Goal: Book appointment/travel/reservation

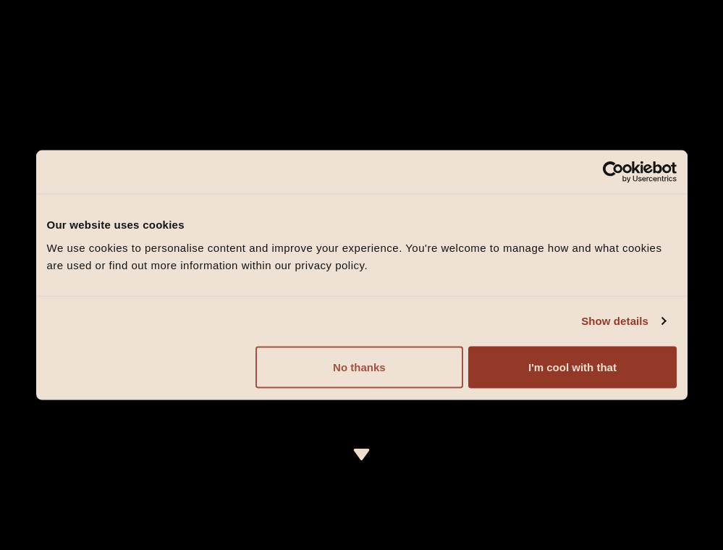
click at [407, 372] on button "No thanks" at bounding box center [359, 367] width 208 height 42
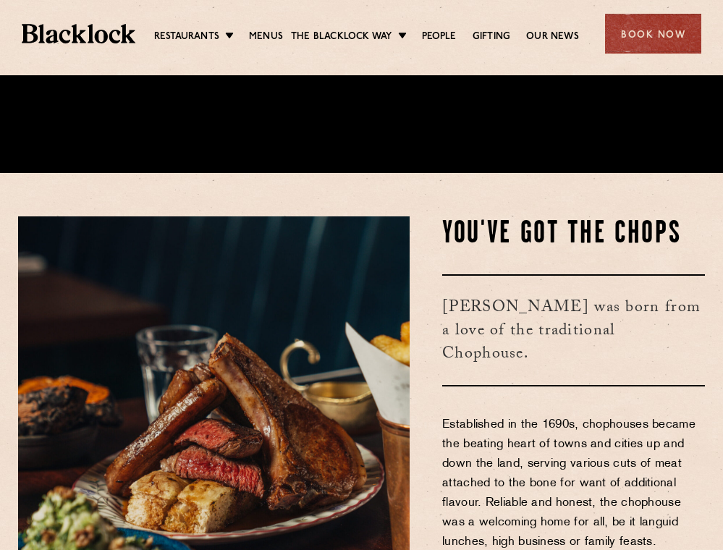
scroll to position [563, 0]
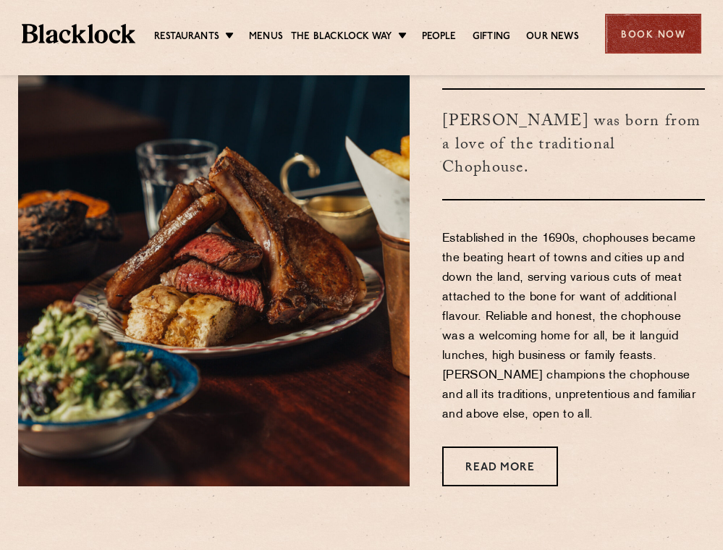
click at [640, 38] on div "Book Now" at bounding box center [653, 34] width 96 height 40
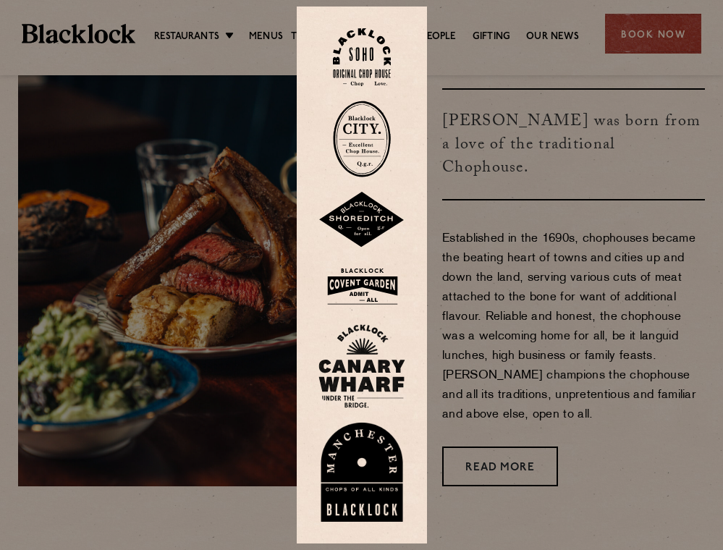
click at [375, 231] on img at bounding box center [361, 220] width 87 height 56
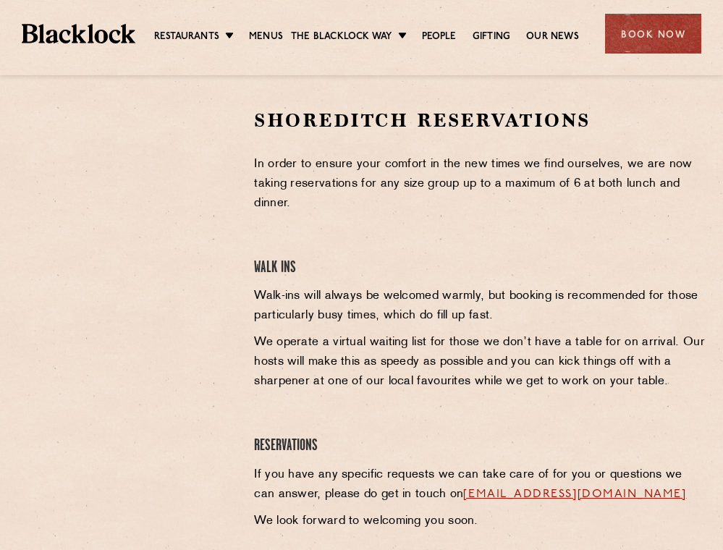
scroll to position [464, 0]
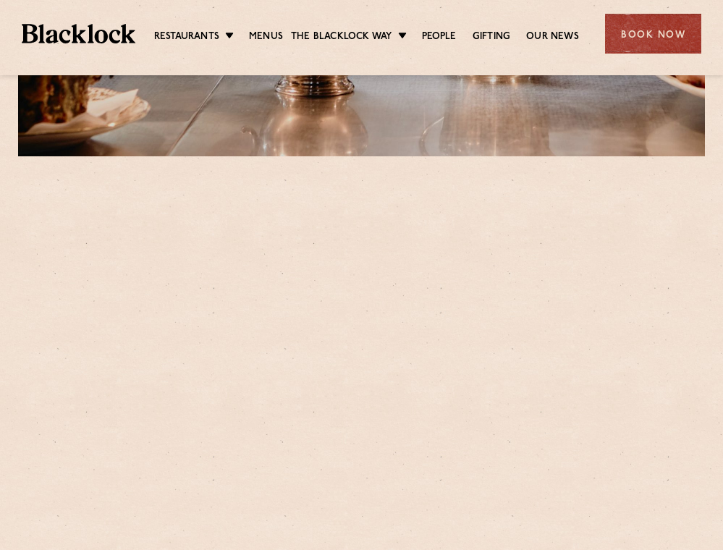
scroll to position [570, 0]
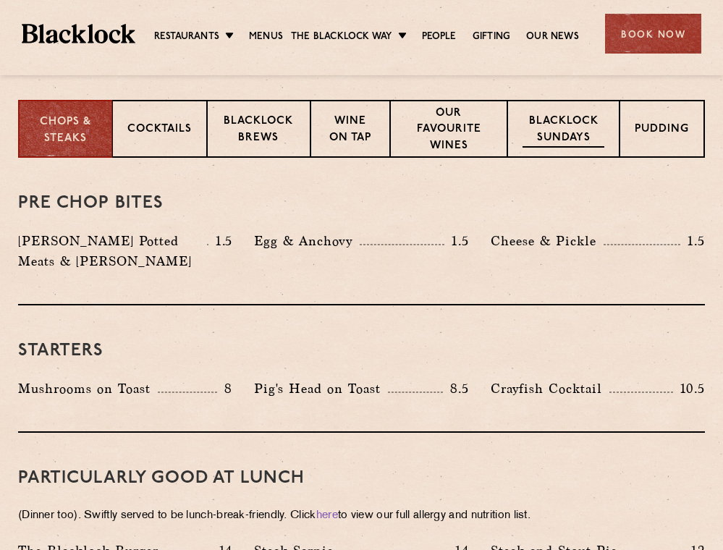
click at [579, 130] on p "Blacklock Sundays" at bounding box center [563, 131] width 82 height 34
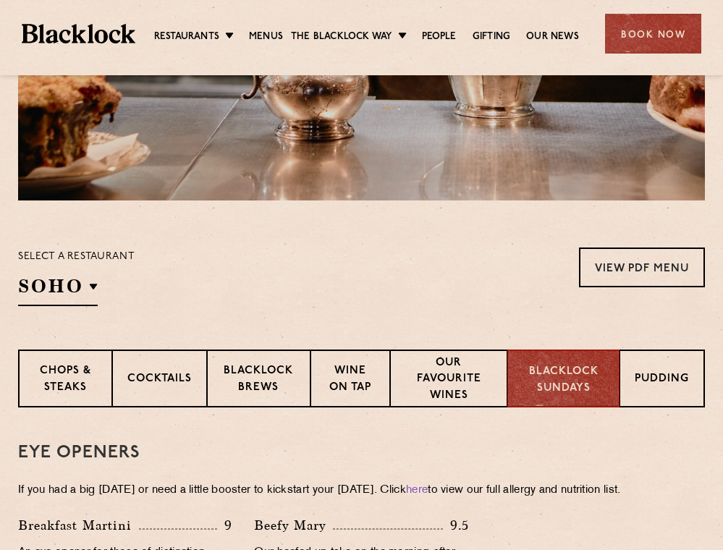
scroll to position [697, 0]
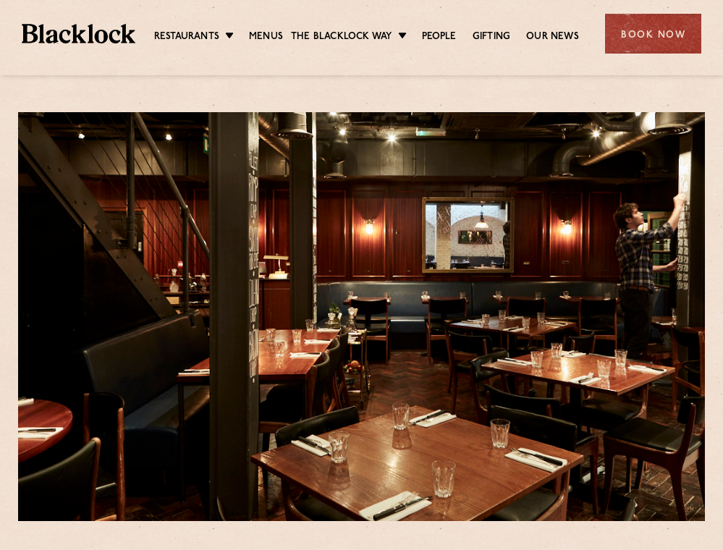
scroll to position [575, 0]
